Goal: Task Accomplishment & Management: Manage account settings

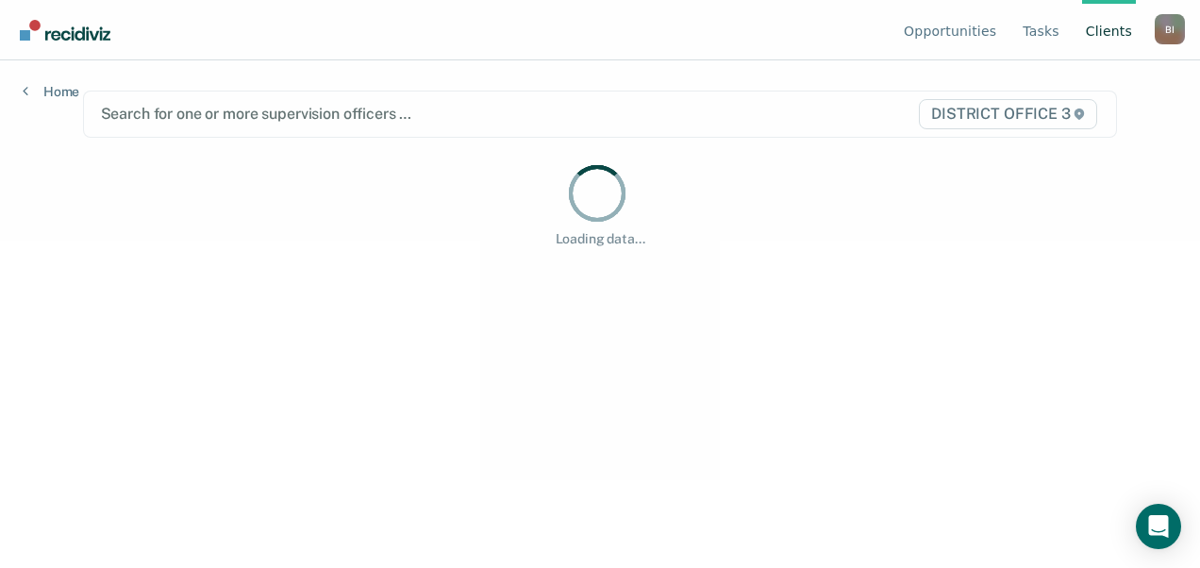
click at [625, 552] on div "Opportunities Tasks Client s [PERSON_NAME] Profile How it works Log Out Home Se…" at bounding box center [600, 284] width 1200 height 568
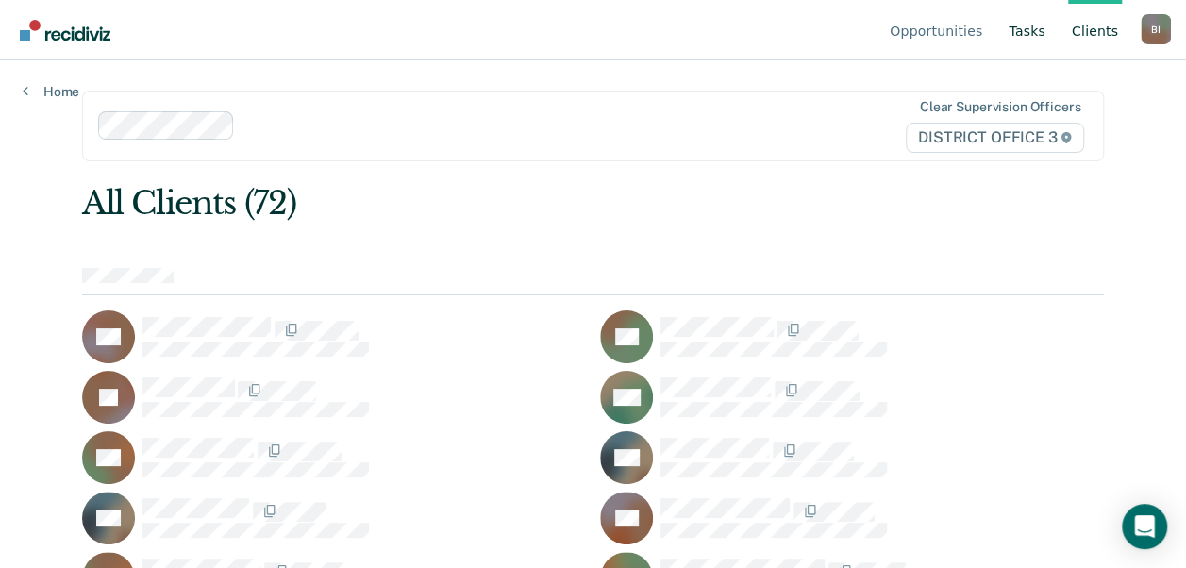
click at [1034, 25] on link "Tasks" at bounding box center [1027, 30] width 44 height 60
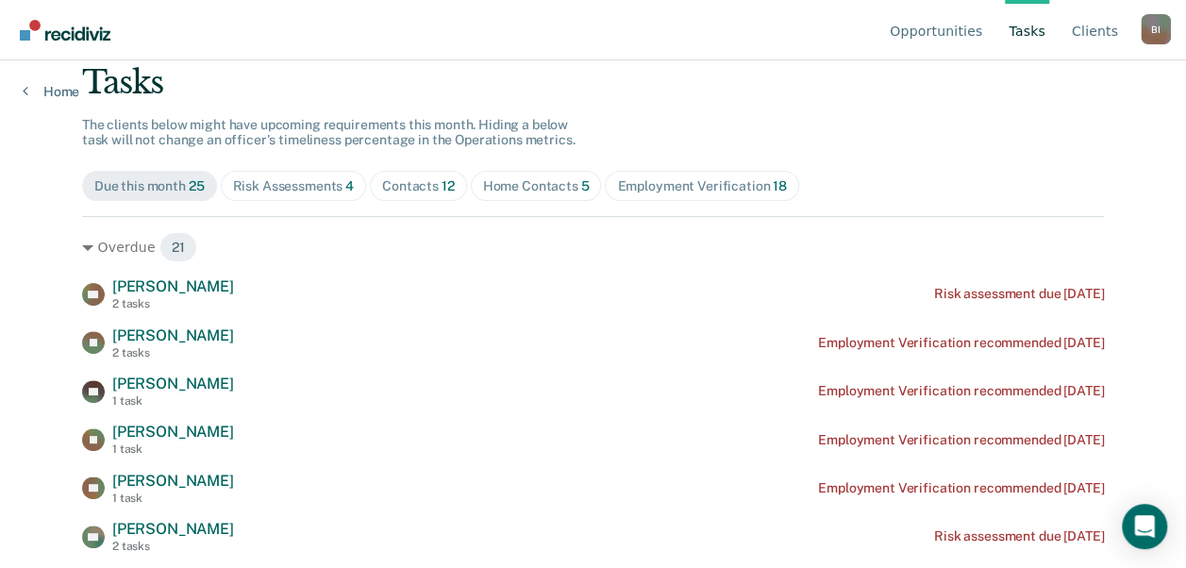
scroll to position [125, 0]
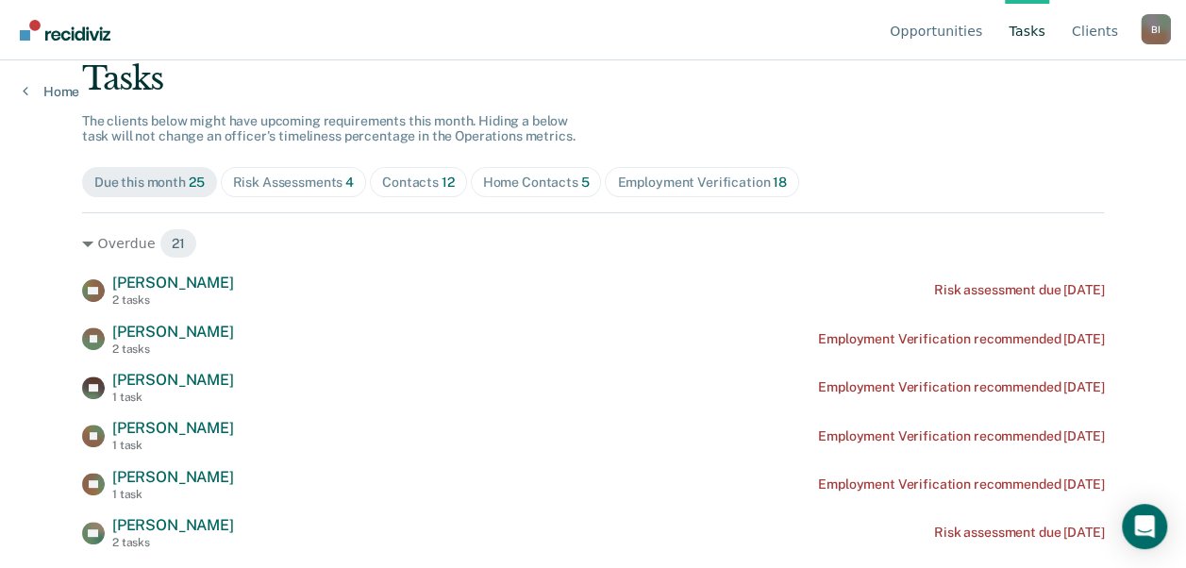
click at [539, 177] on div "Home Contacts 5" at bounding box center [536, 183] width 107 height 16
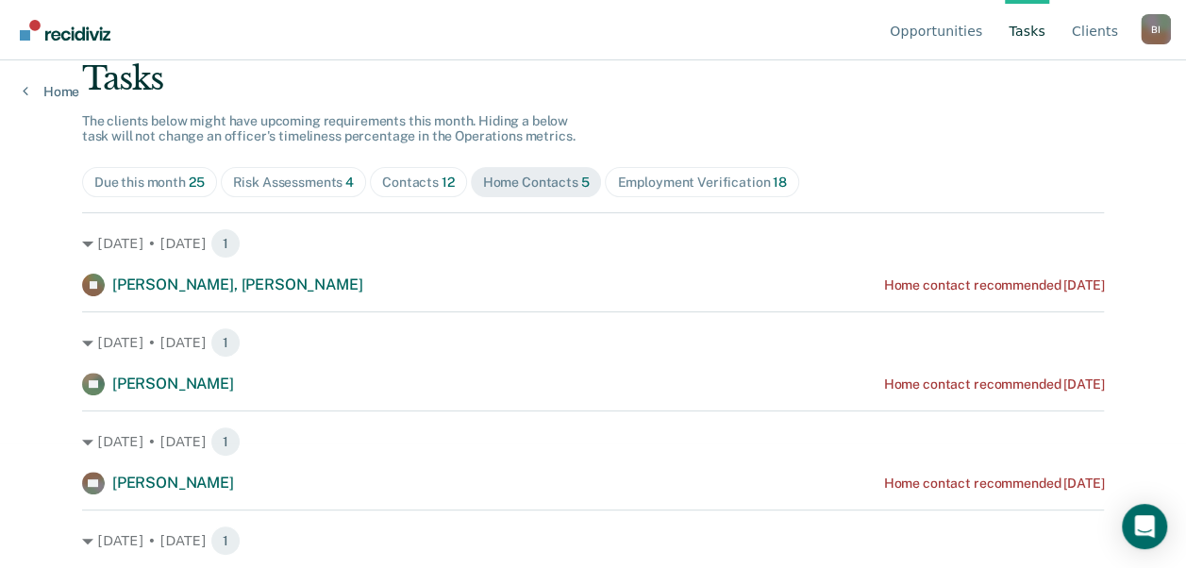
click at [300, 185] on div "Risk Assessments 4" at bounding box center [294, 183] width 122 height 16
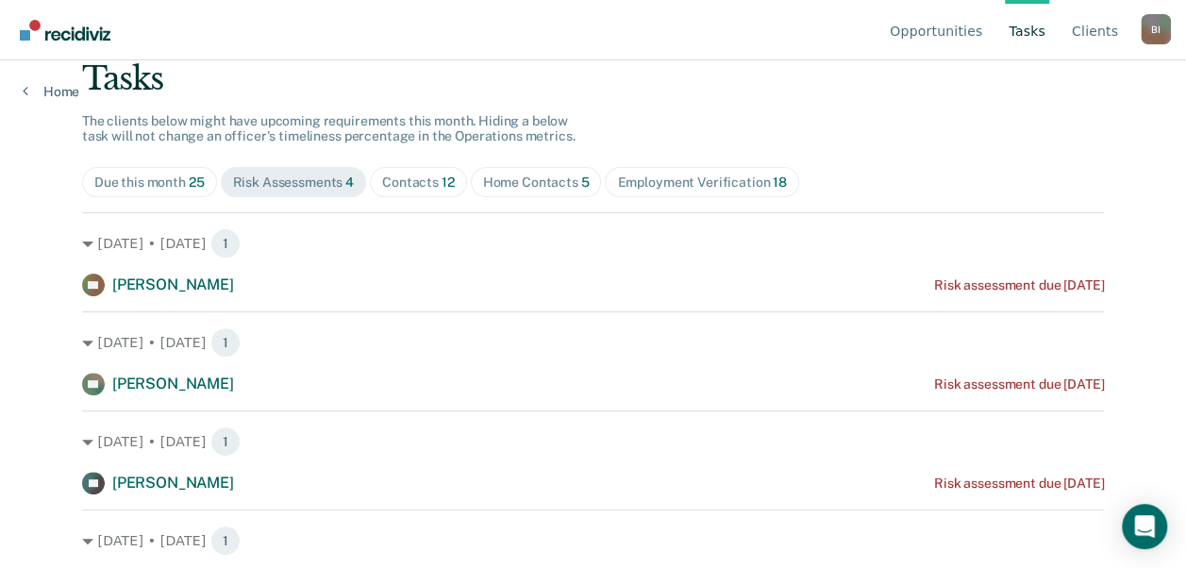
click at [493, 168] on span "Home Contacts 5" at bounding box center [536, 182] width 131 height 30
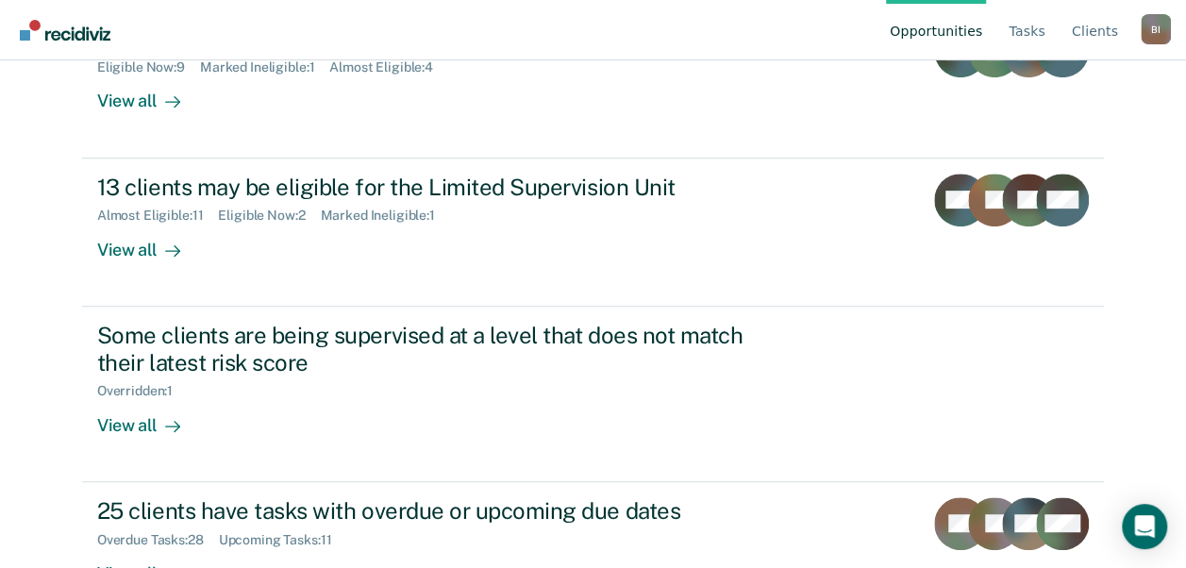
scroll to position [298, 0]
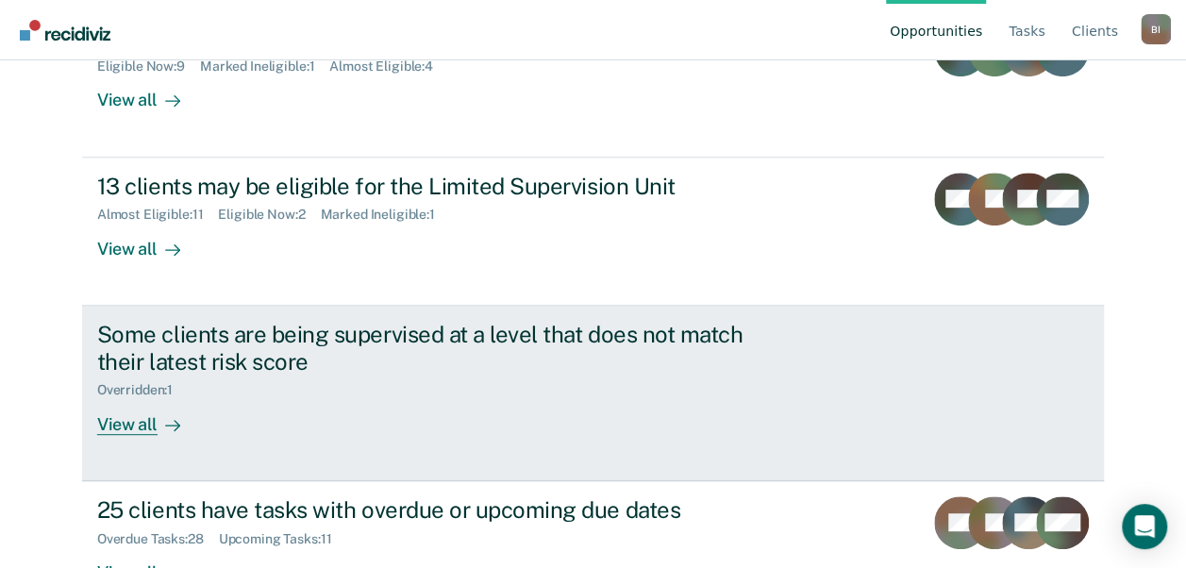
click at [110, 404] on div "View all" at bounding box center [150, 416] width 106 height 37
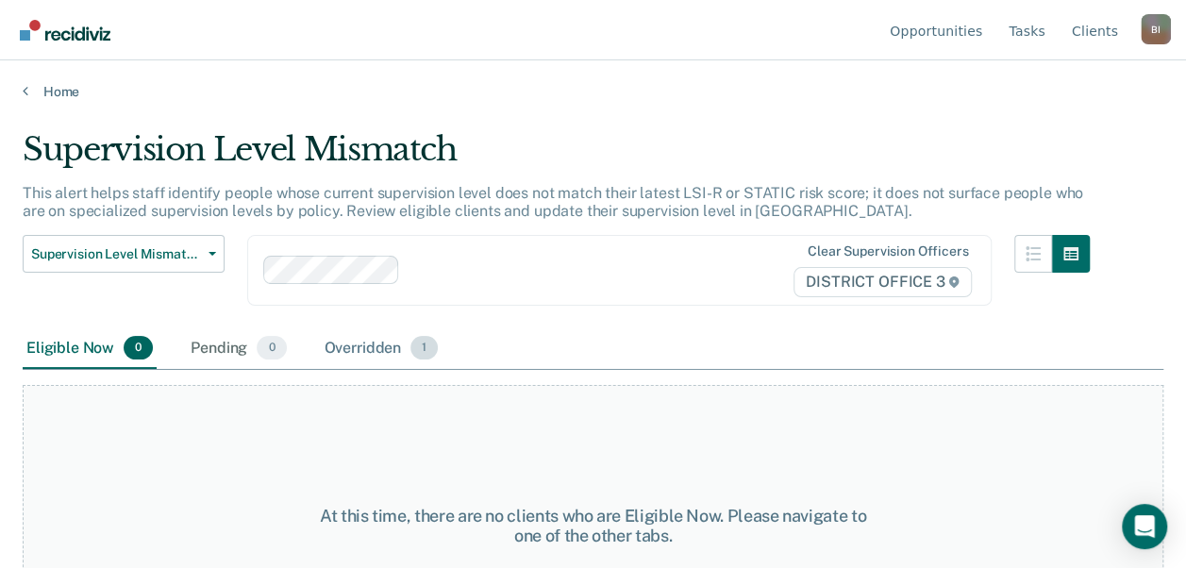
click at [366, 362] on div "Overridden 1" at bounding box center [382, 349] width 122 height 42
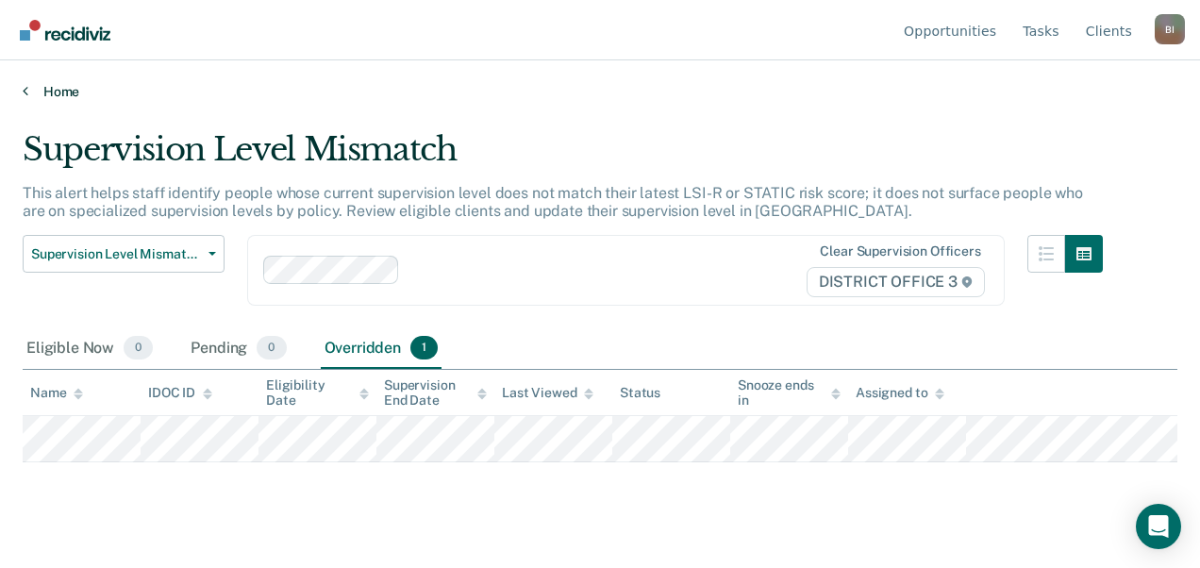
click at [26, 85] on icon at bounding box center [26, 90] width 6 height 15
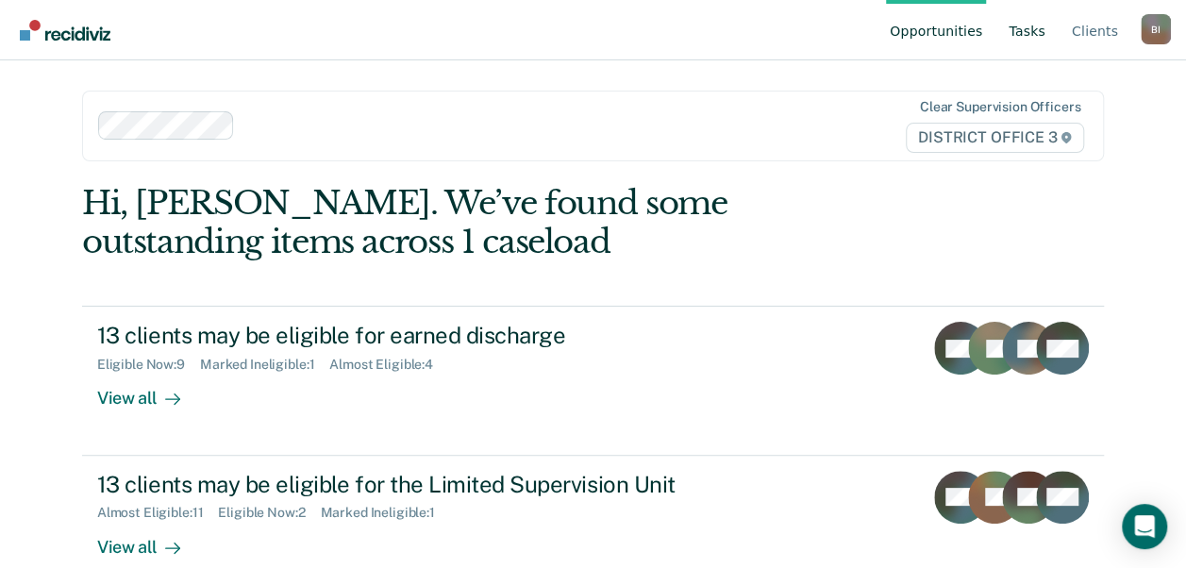
click at [1040, 46] on link "Tasks" at bounding box center [1027, 30] width 44 height 60
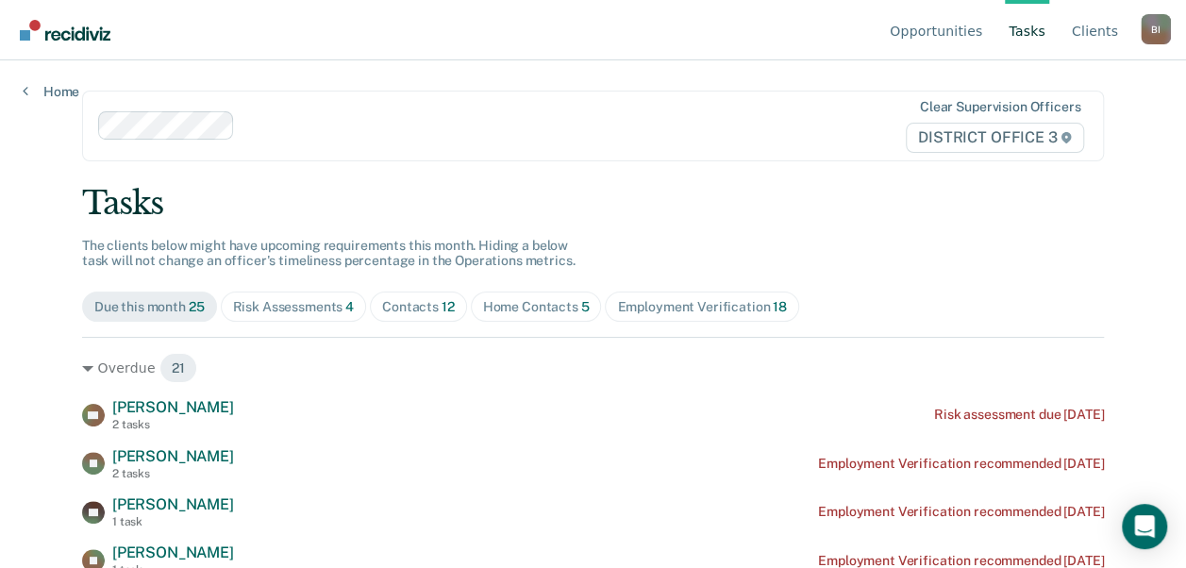
click at [300, 306] on div "Risk Assessments 4" at bounding box center [294, 307] width 122 height 16
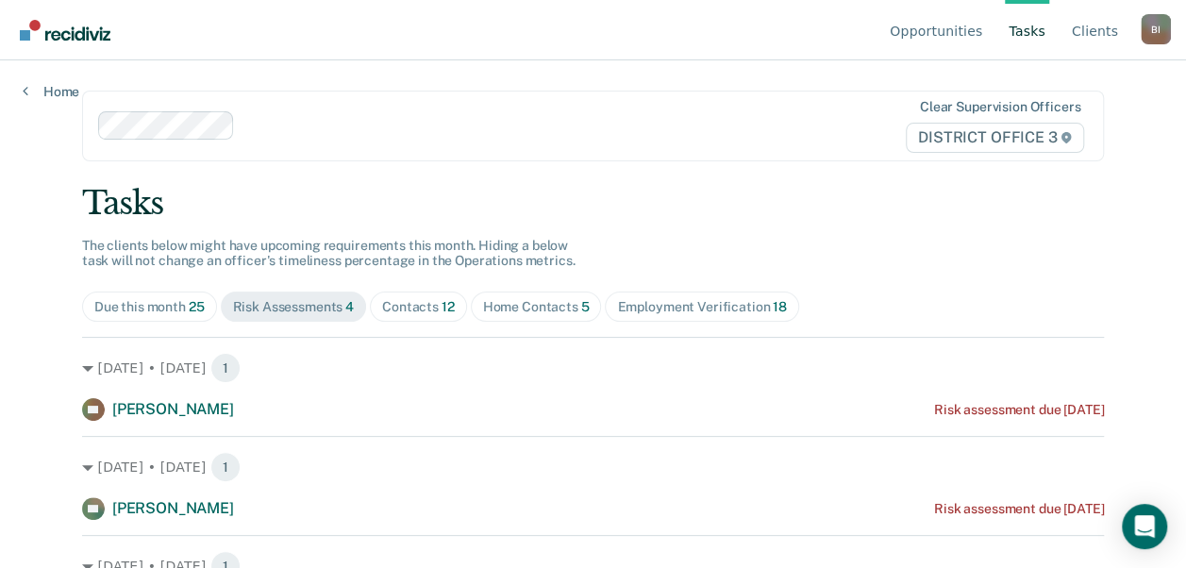
scroll to position [149, 0]
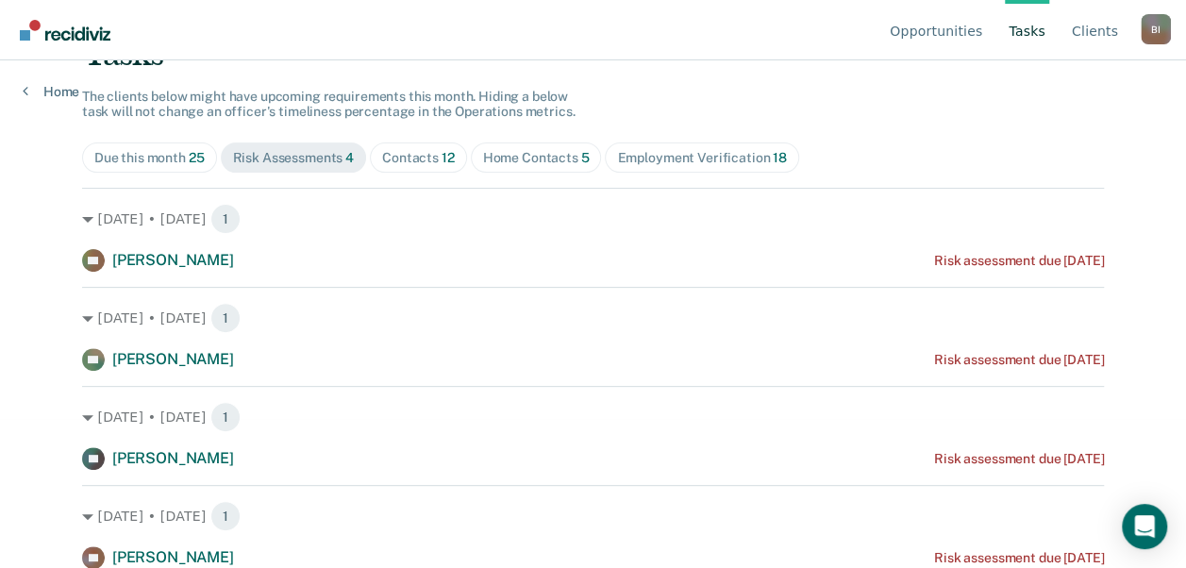
click at [423, 144] on span "Contacts 12" at bounding box center [418, 157] width 97 height 30
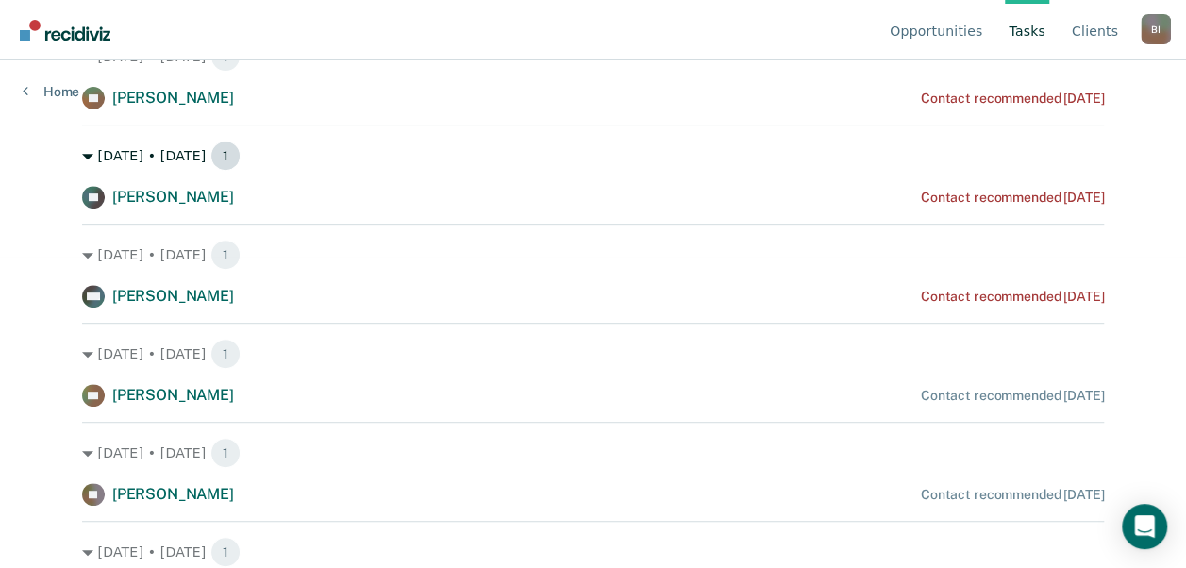
scroll to position [309, 0]
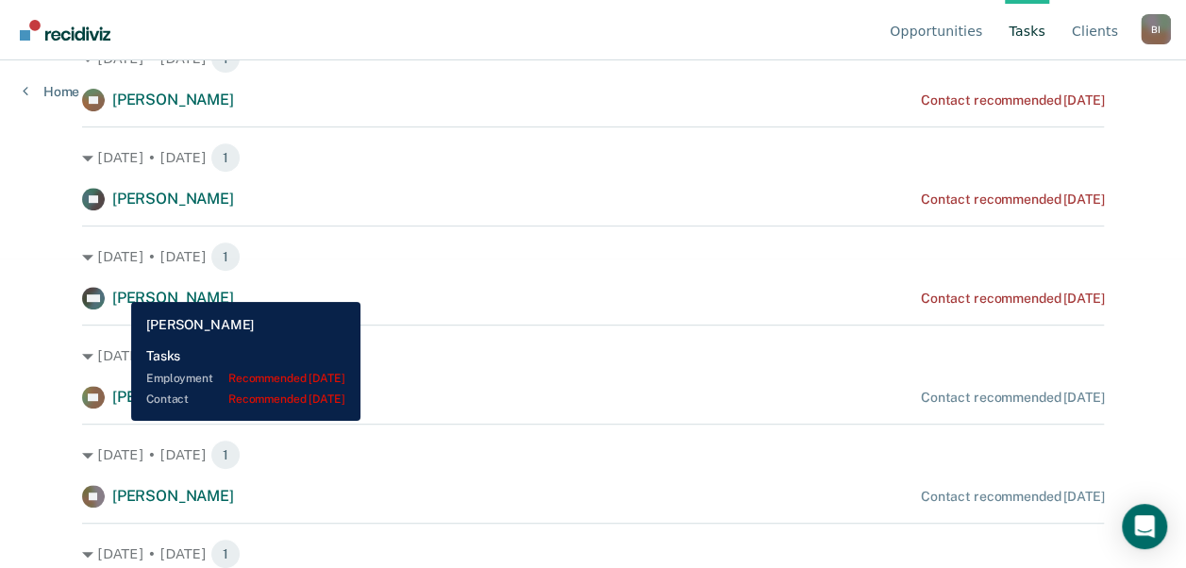
click at [117, 289] on span "[PERSON_NAME]" at bounding box center [173, 298] width 122 height 18
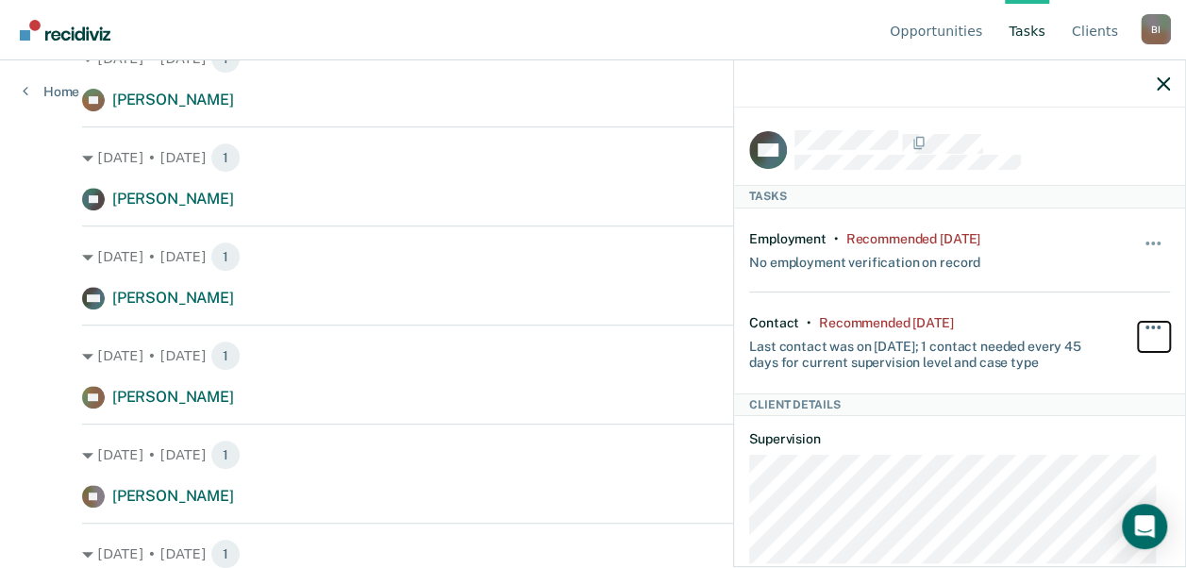
click at [1145, 325] on span "button" at bounding box center [1147, 327] width 4 height 4
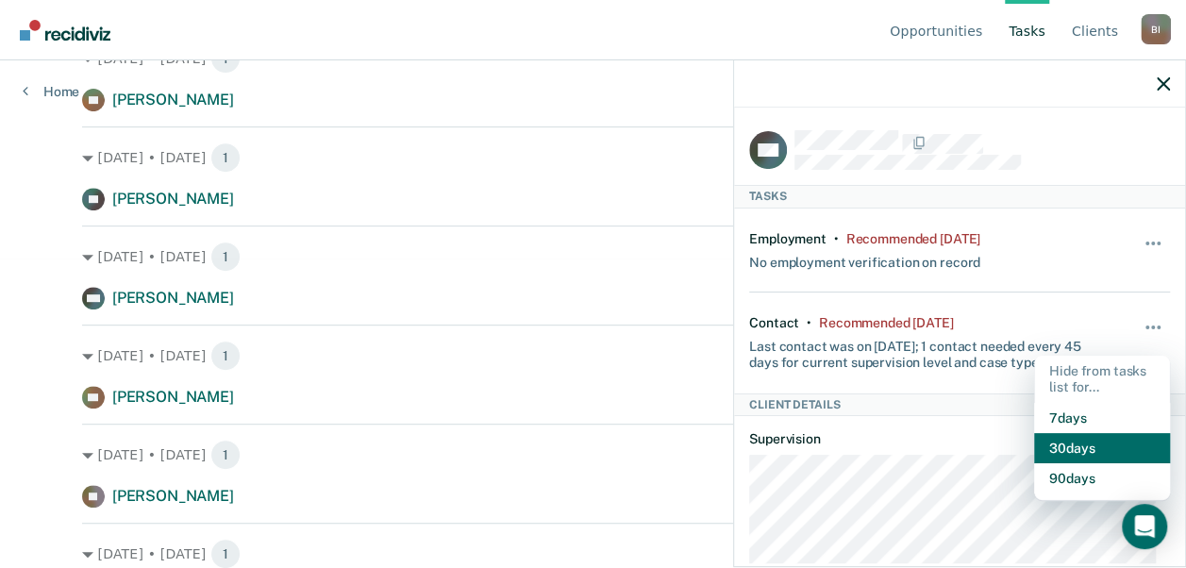
click at [1058, 448] on button "30 days" at bounding box center [1102, 448] width 136 height 30
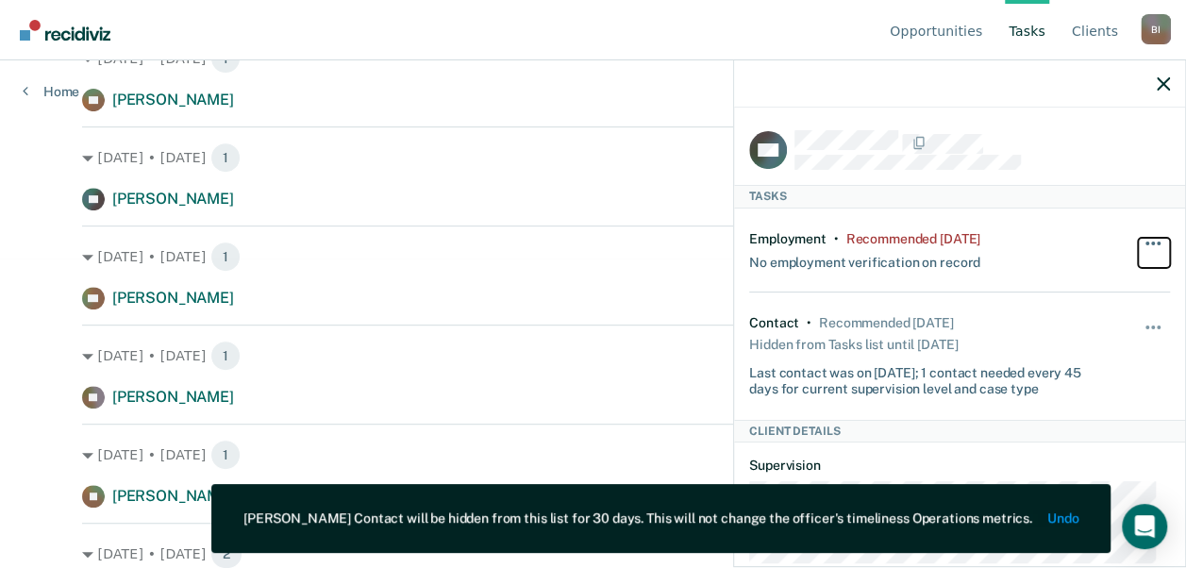
click at [1145, 241] on button "button" at bounding box center [1154, 253] width 32 height 30
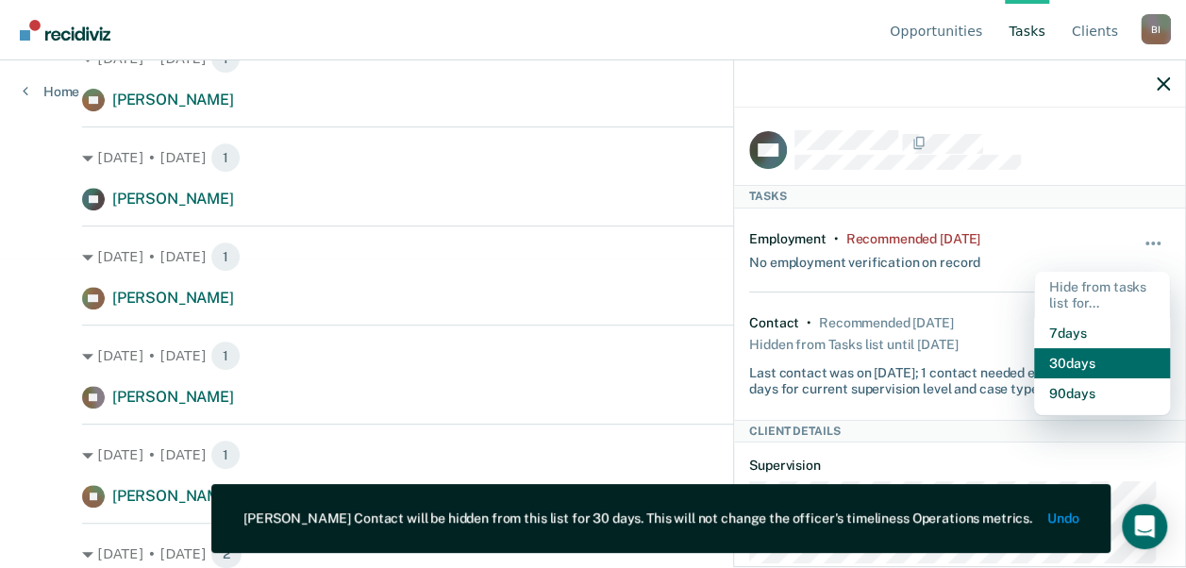
click at [1084, 349] on button "30 days" at bounding box center [1102, 363] width 136 height 30
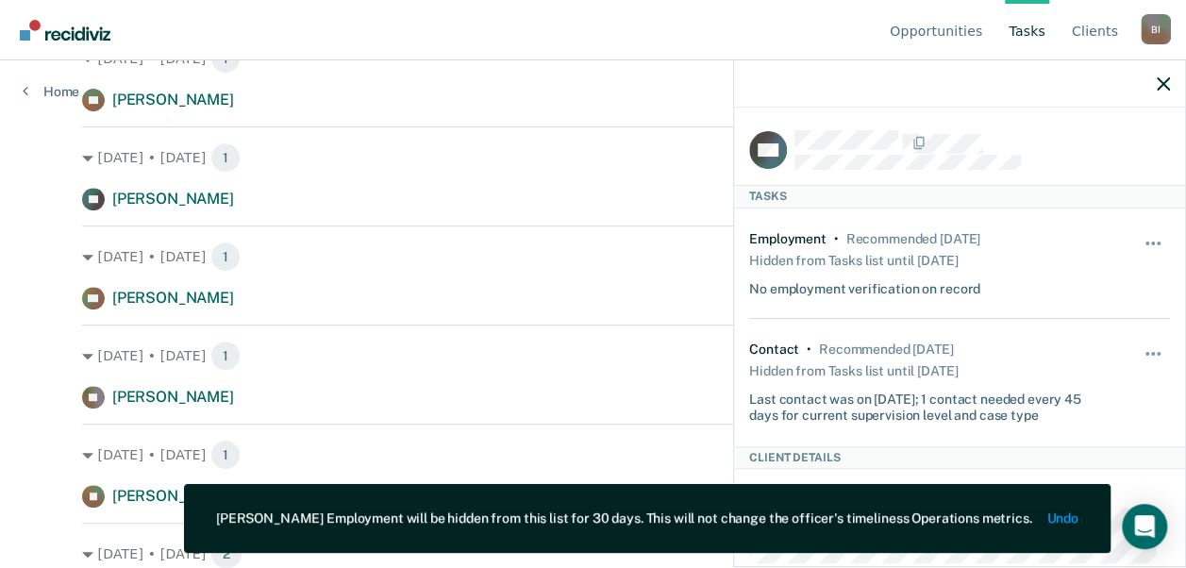
click at [1164, 92] on div at bounding box center [959, 83] width 451 height 47
click at [1168, 75] on button "button" at bounding box center [1163, 83] width 13 height 16
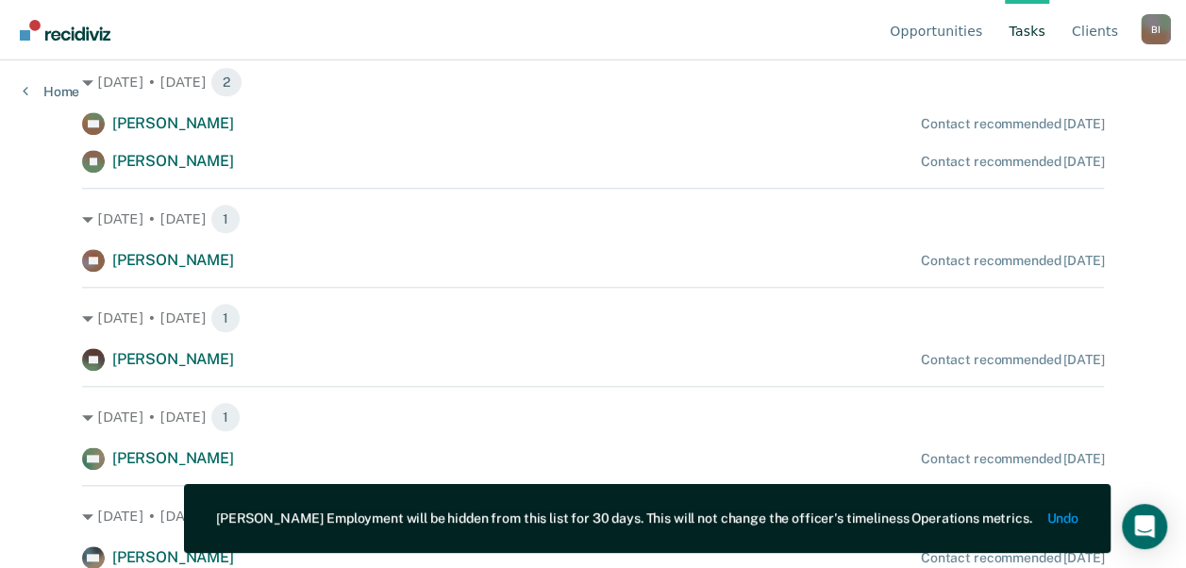
scroll to position [0, 0]
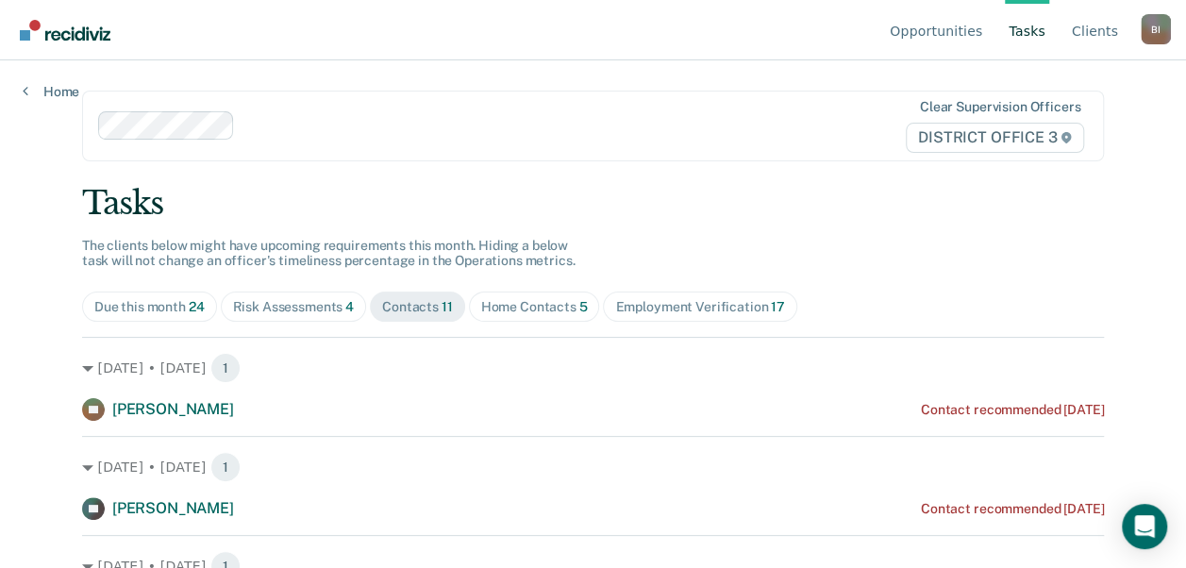
click at [629, 308] on div "Employment Verification 17" at bounding box center [699, 307] width 169 height 16
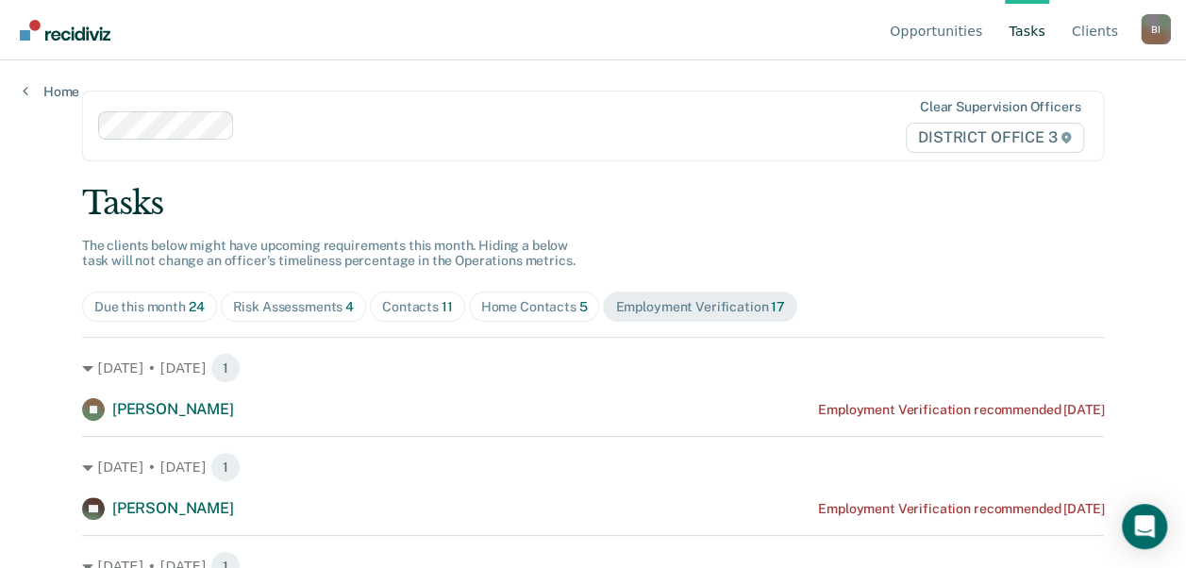
click at [549, 303] on div "Home Contacts 5" at bounding box center [534, 307] width 107 height 16
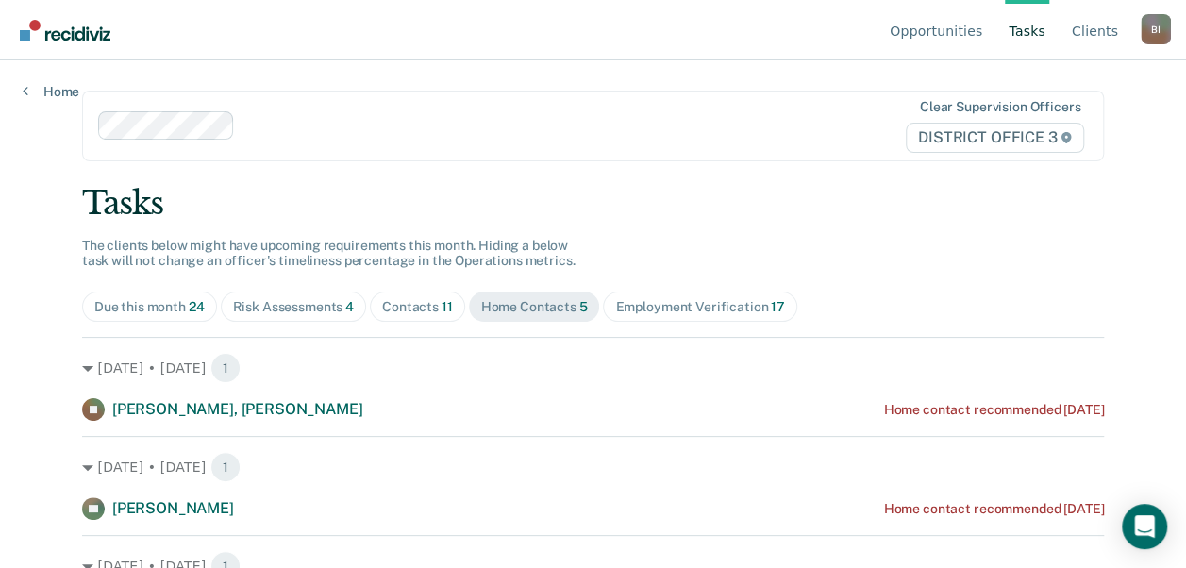
click at [300, 311] on div "Risk Assessments 4" at bounding box center [294, 307] width 122 height 16
